Goal: Browse casually

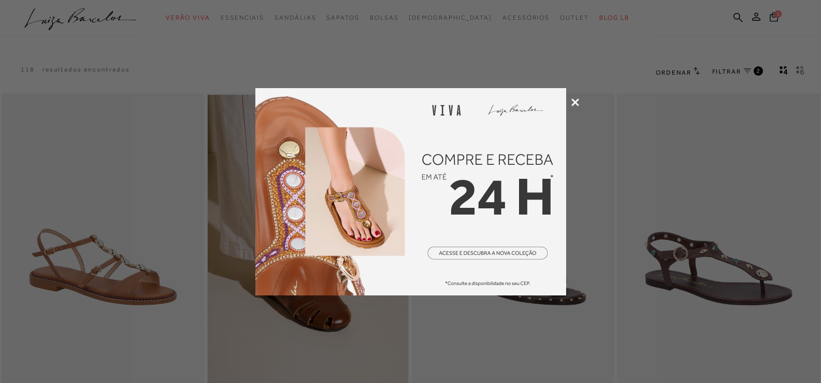
click at [575, 106] on div at bounding box center [410, 191] width 821 height 383
click at [573, 103] on icon at bounding box center [575, 102] width 8 height 8
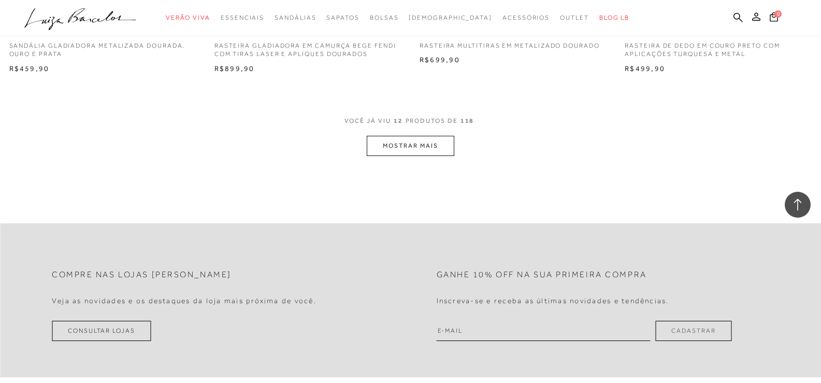
scroll to position [1139, 0]
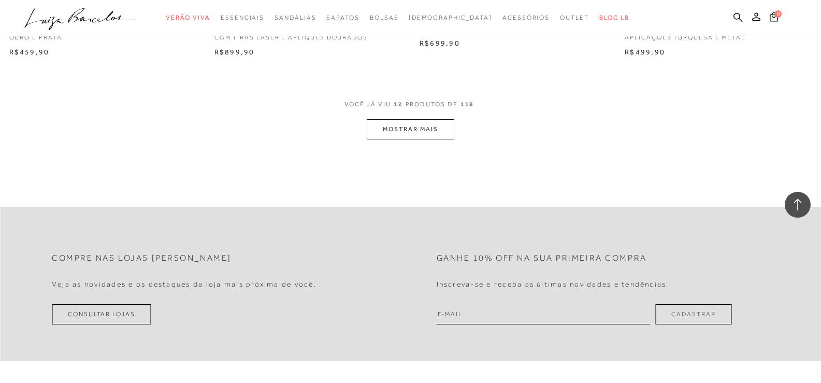
click at [413, 125] on button "MOSTRAR MAIS" at bounding box center [410, 129] width 87 height 20
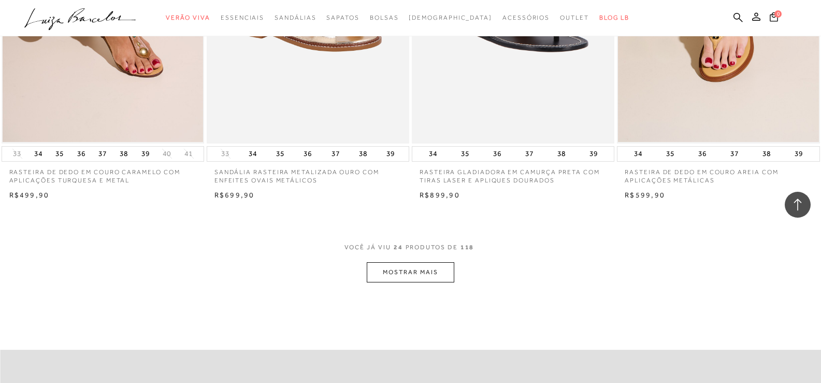
scroll to position [2278, 0]
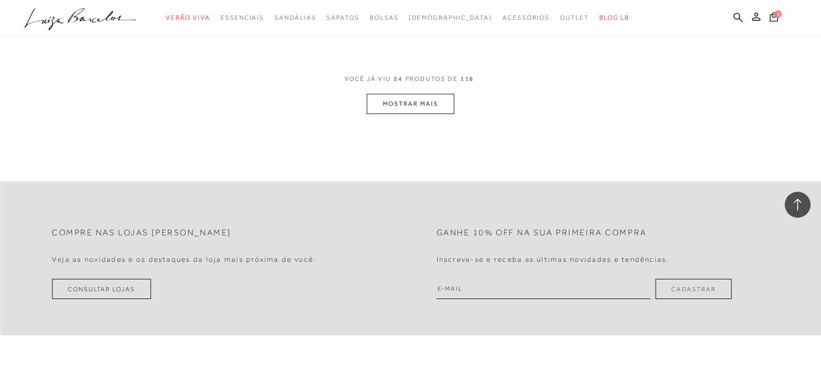
click at [420, 105] on button "MOSTRAR MAIS" at bounding box center [410, 104] width 87 height 20
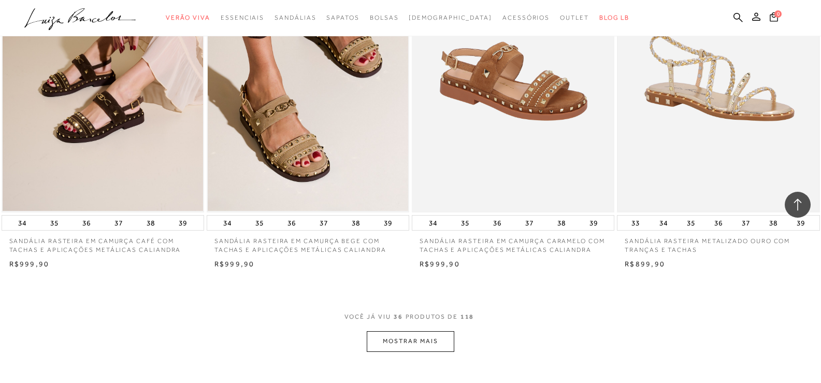
scroll to position [3159, 0]
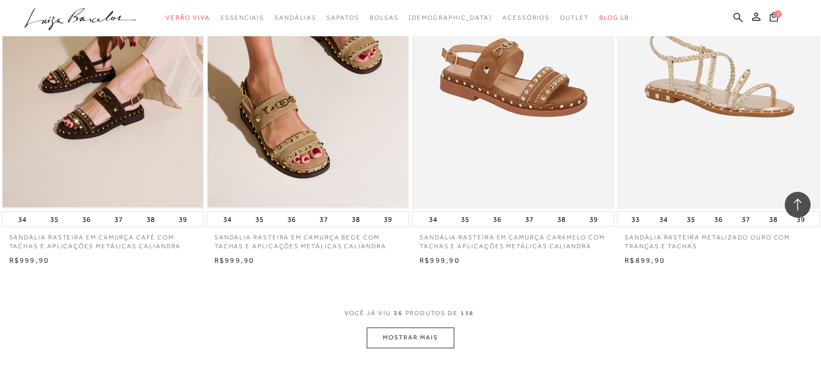
click at [417, 338] on button "MOSTRAR MAIS" at bounding box center [410, 337] width 87 height 20
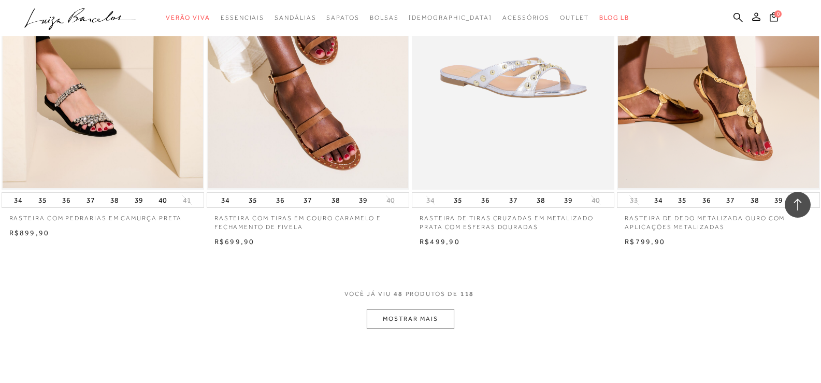
scroll to position [4298, 0]
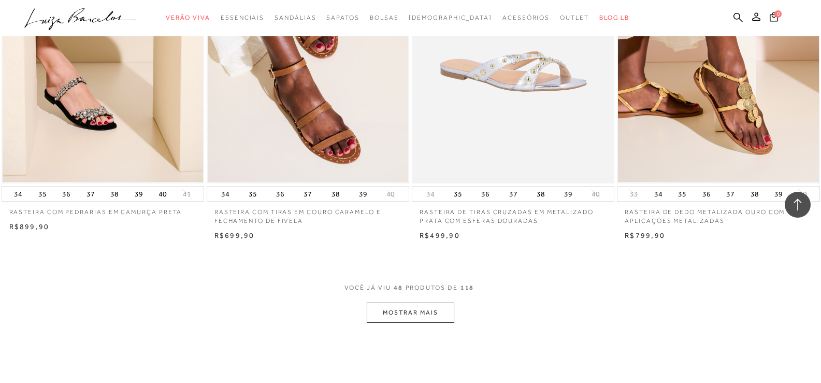
click at [418, 322] on button "MOSTRAR MAIS" at bounding box center [410, 312] width 87 height 20
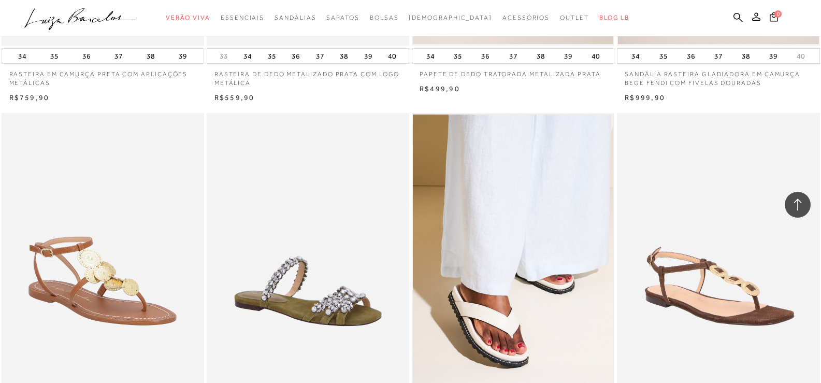
scroll to position [5385, 0]
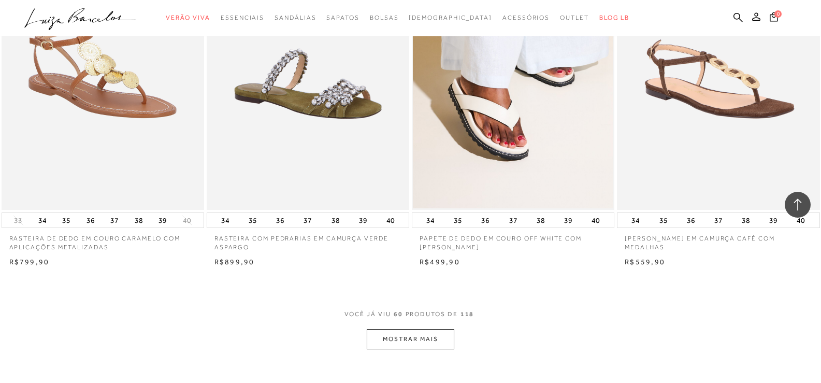
click at [414, 332] on button "MOSTRAR MAIS" at bounding box center [410, 339] width 87 height 20
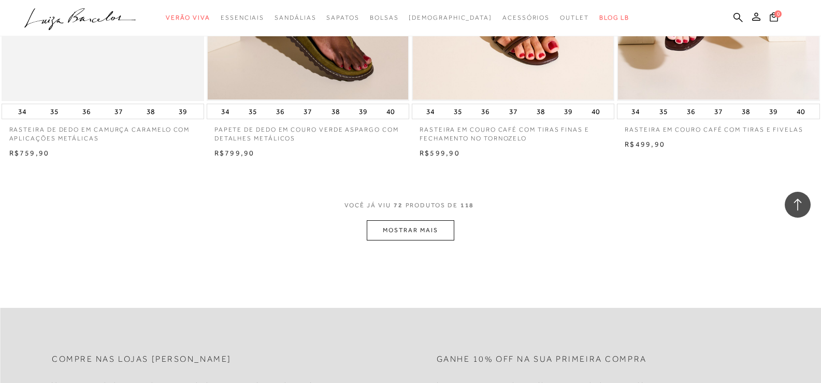
scroll to position [6628, 0]
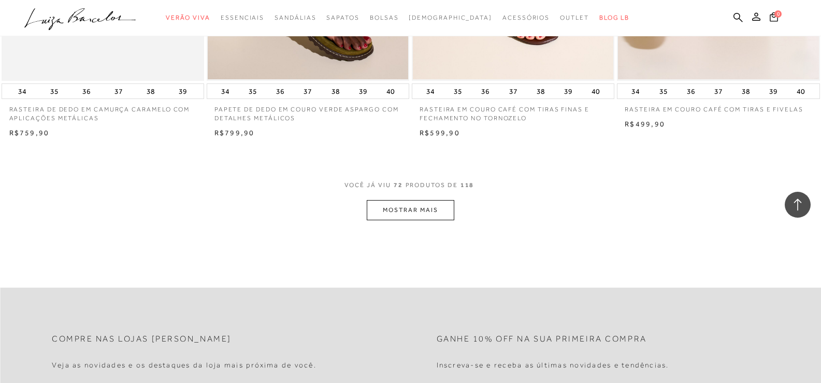
click at [422, 209] on button "MOSTRAR MAIS" at bounding box center [410, 210] width 87 height 20
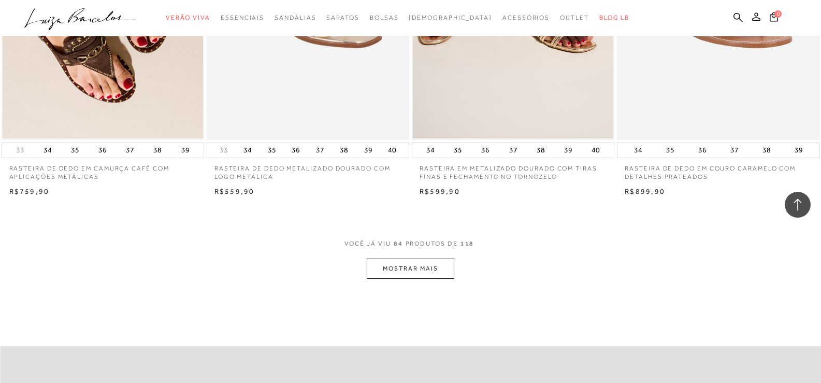
scroll to position [7715, 0]
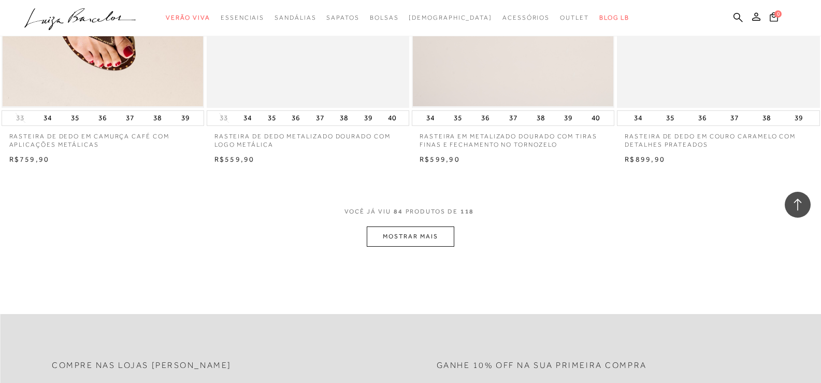
click at [413, 237] on button "MOSTRAR MAIS" at bounding box center [410, 236] width 87 height 20
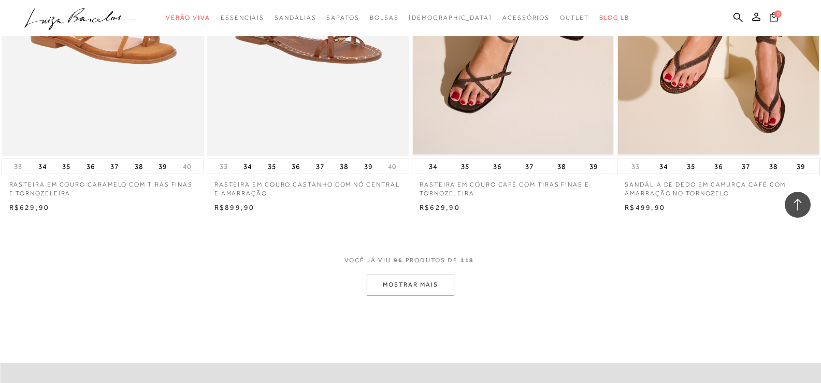
scroll to position [8906, 0]
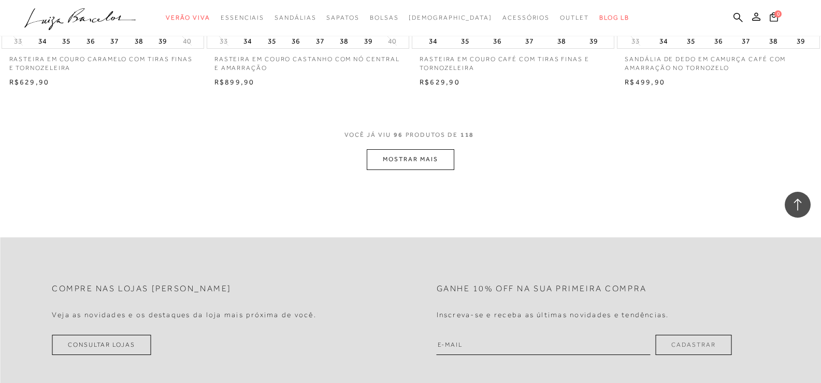
click at [406, 161] on button "MOSTRAR MAIS" at bounding box center [410, 159] width 87 height 20
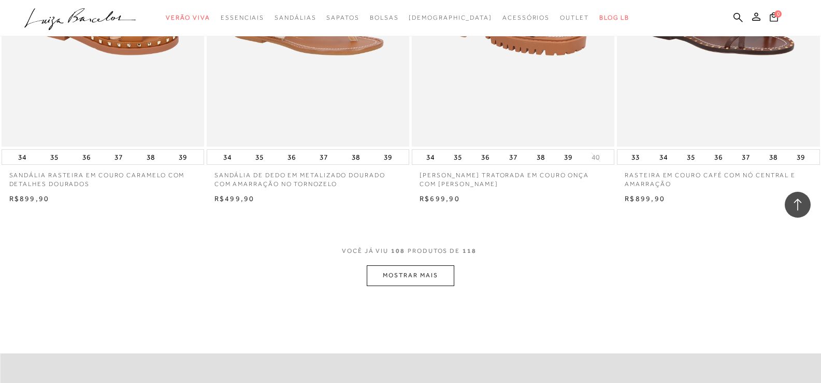
scroll to position [9942, 0]
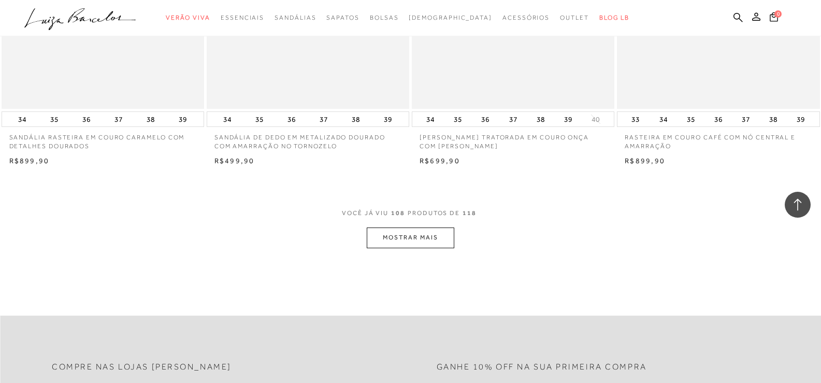
click at [413, 241] on button "MOSTRAR MAIS" at bounding box center [410, 237] width 87 height 20
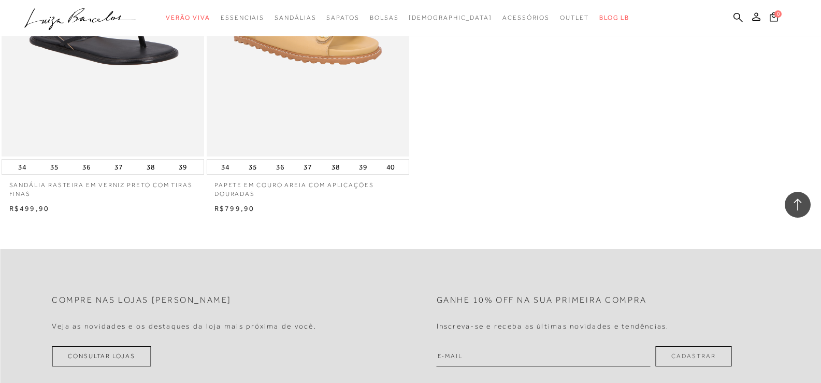
scroll to position [11185, 0]
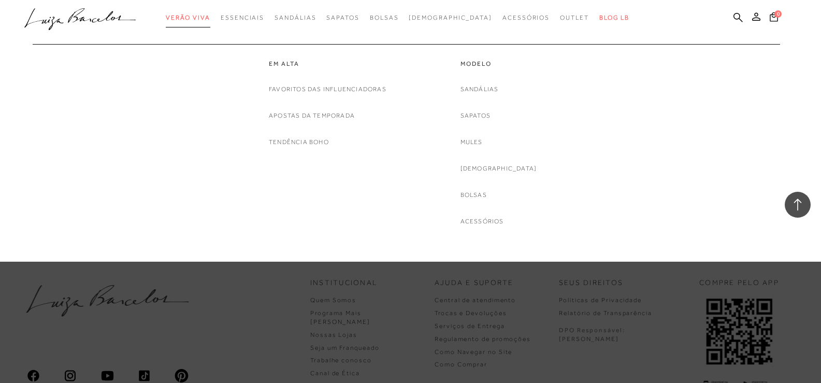
click at [202, 13] on link "Verão Viva" at bounding box center [188, 17] width 45 height 19
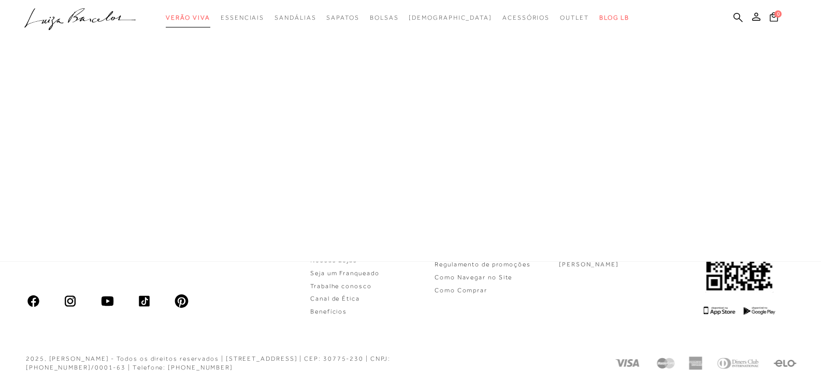
scroll to position [48, 0]
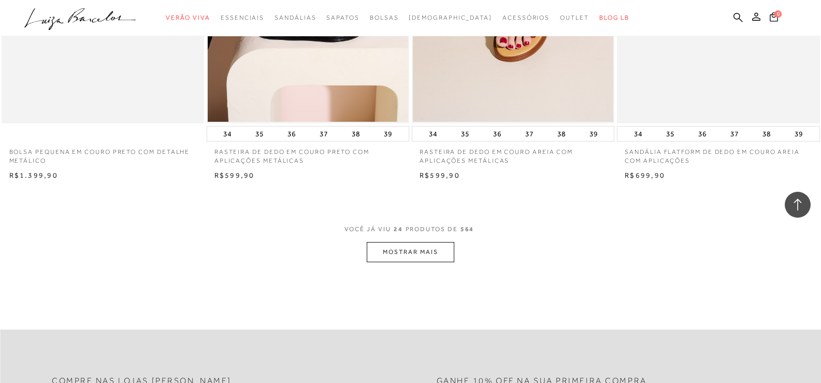
scroll to position [2124, 0]
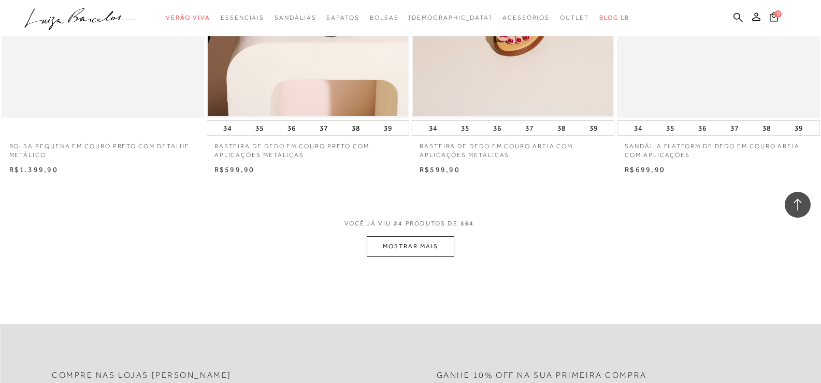
click at [392, 250] on button "MOSTRAR MAIS" at bounding box center [410, 246] width 87 height 20
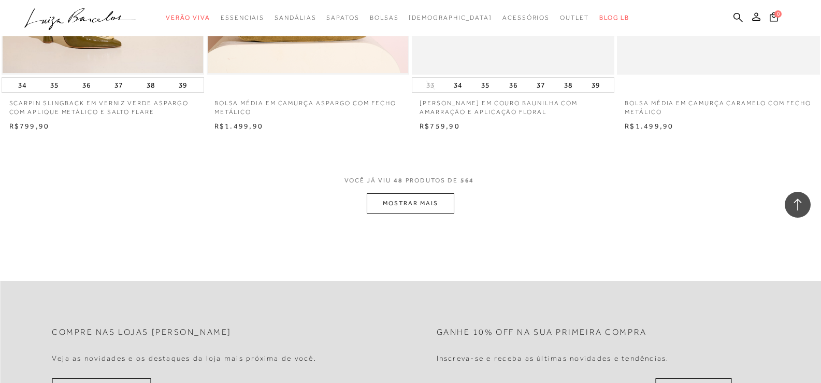
scroll to position [4402, 0]
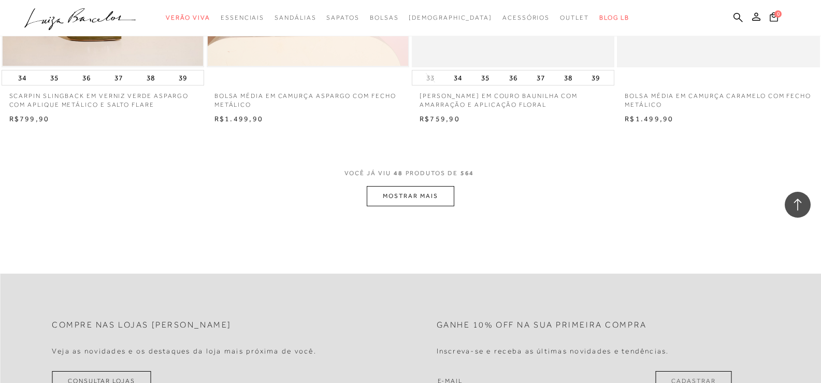
click at [390, 199] on button "MOSTRAR MAIS" at bounding box center [410, 196] width 87 height 20
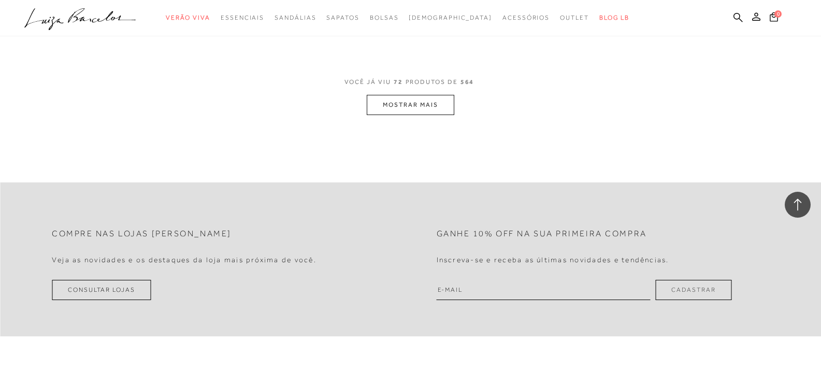
scroll to position [6629, 0]
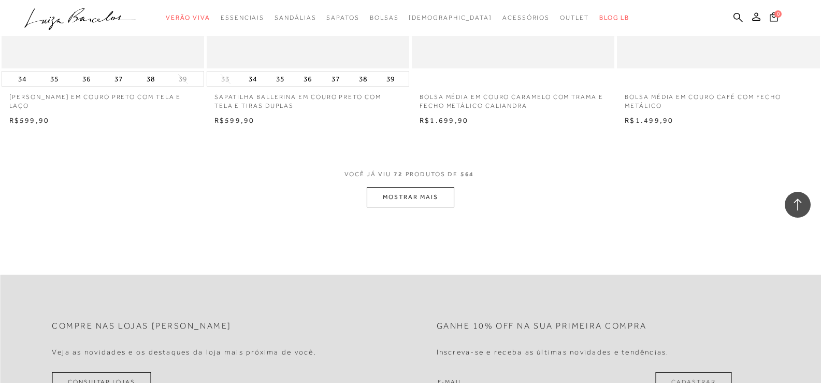
click at [414, 198] on button "MOSTRAR MAIS" at bounding box center [410, 197] width 87 height 20
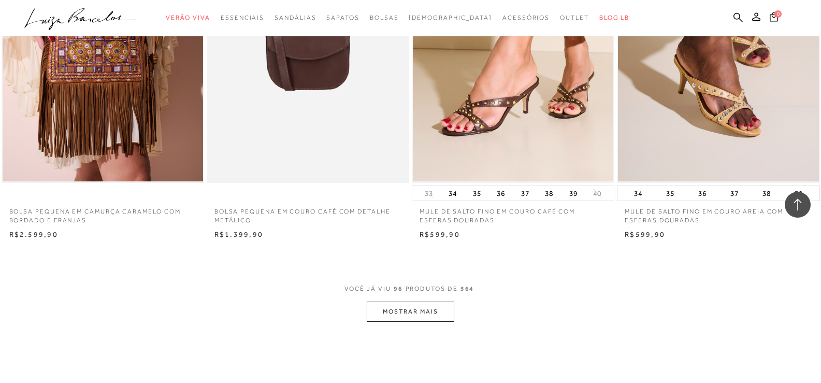
scroll to position [8752, 0]
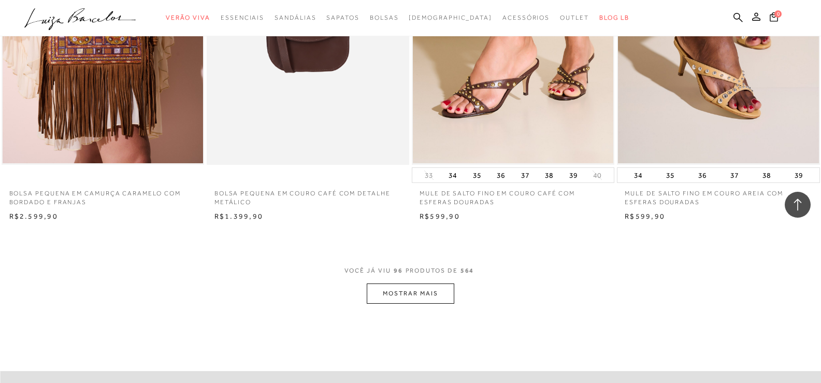
click at [401, 288] on button "MOSTRAR MAIS" at bounding box center [410, 293] width 87 height 20
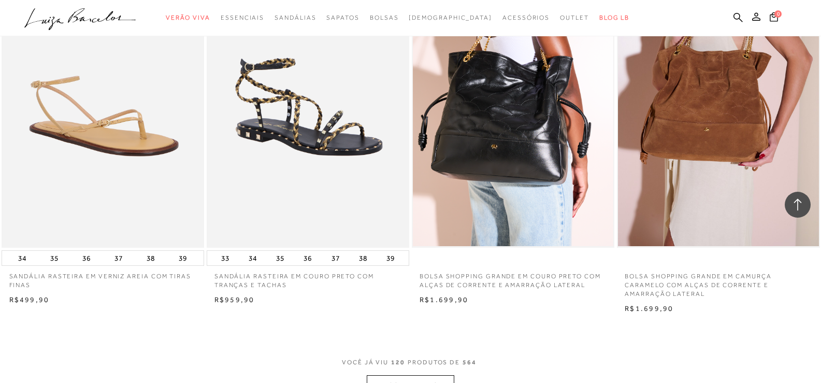
scroll to position [11030, 0]
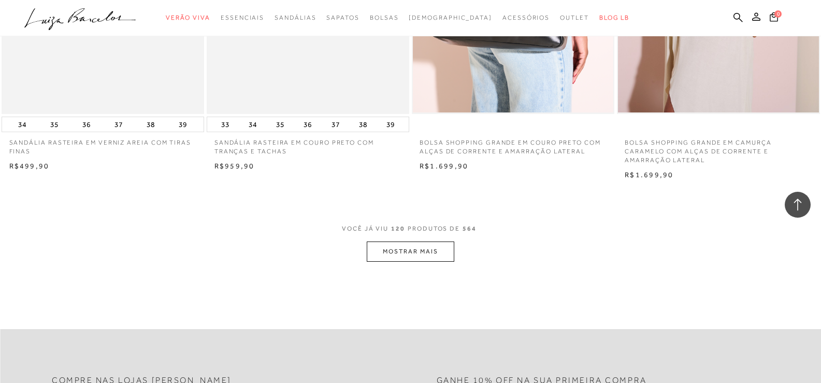
click at [423, 250] on button "MOSTRAR MAIS" at bounding box center [410, 251] width 87 height 20
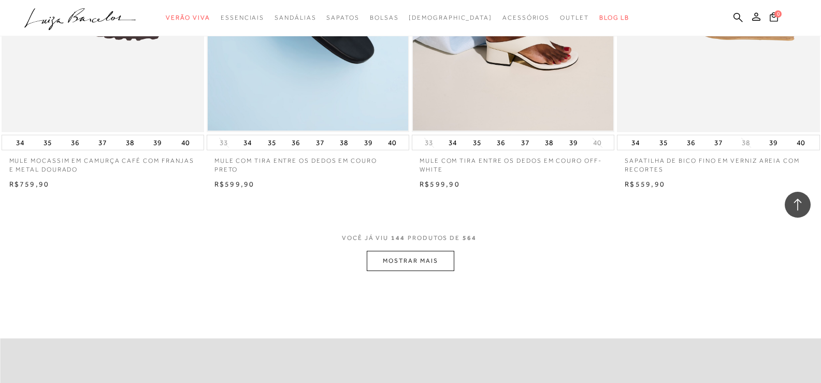
scroll to position [13257, 0]
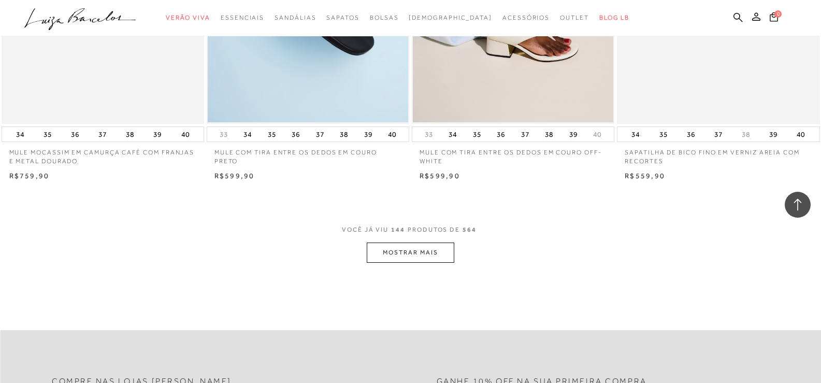
click at [426, 254] on button "MOSTRAR MAIS" at bounding box center [410, 252] width 87 height 20
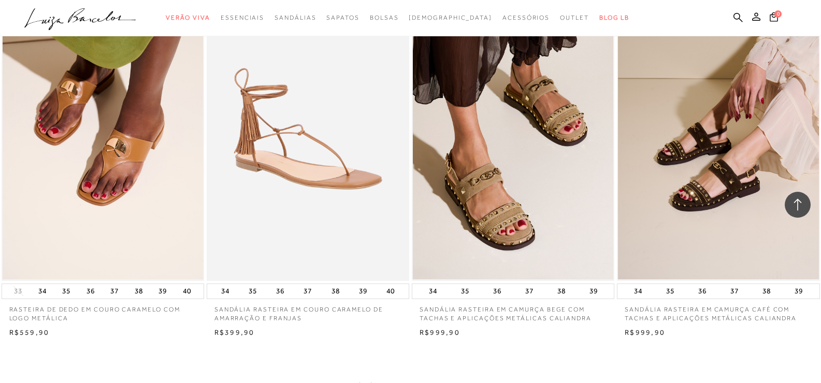
scroll to position [15535, 0]
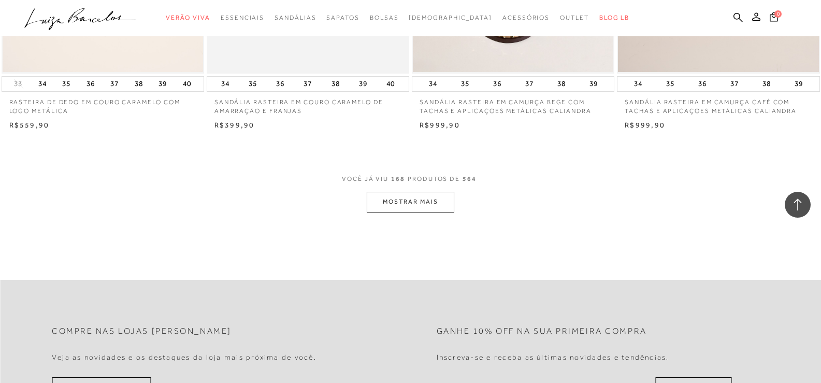
click at [410, 197] on button "MOSTRAR MAIS" at bounding box center [410, 202] width 87 height 20
